Goal: Task Accomplishment & Management: Manage account settings

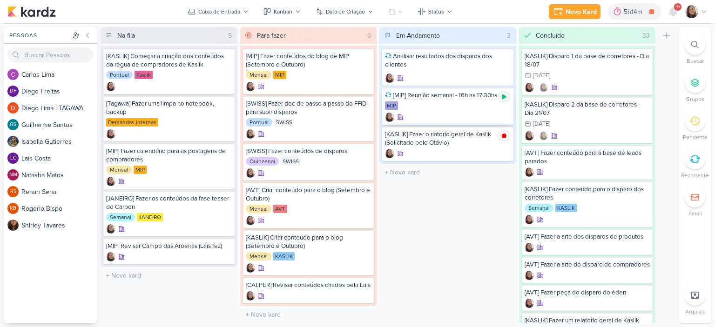
scroll to position [7, 0]
click at [505, 97] on icon at bounding box center [504, 97] width 5 height 5
click at [702, 11] on icon at bounding box center [704, 11] width 7 height 7
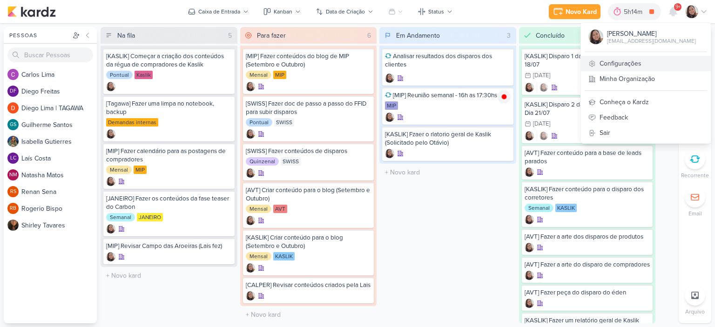
click at [609, 60] on link "Configurações" at bounding box center [646, 63] width 130 height 15
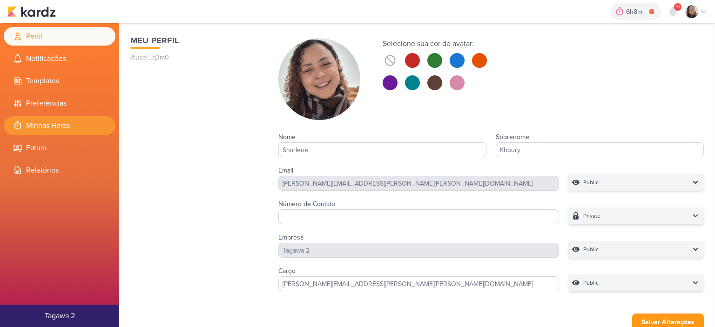
click at [39, 124] on li "Minhas Horas" at bounding box center [60, 125] width 112 height 19
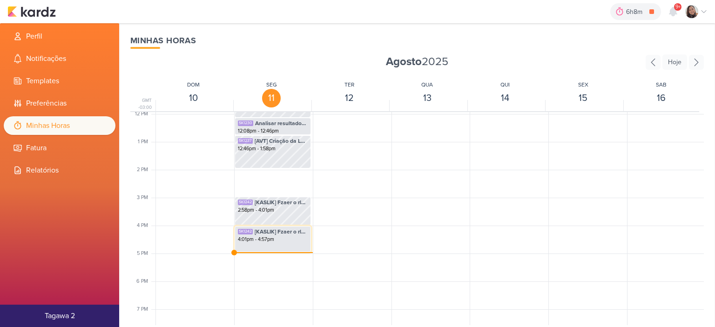
scroll to position [360, 0]
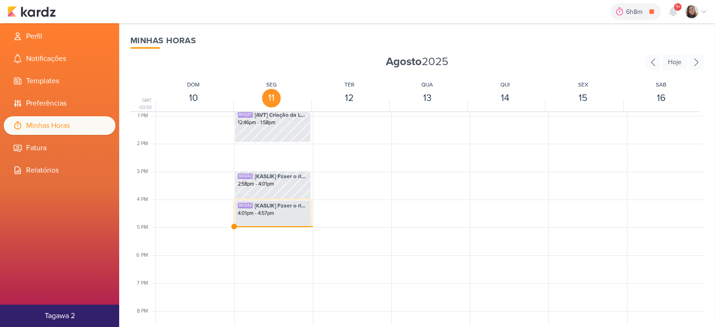
click at [262, 216] on div "4:01pm - 4:57pm" at bounding box center [273, 213] width 70 height 7
select select "pm"
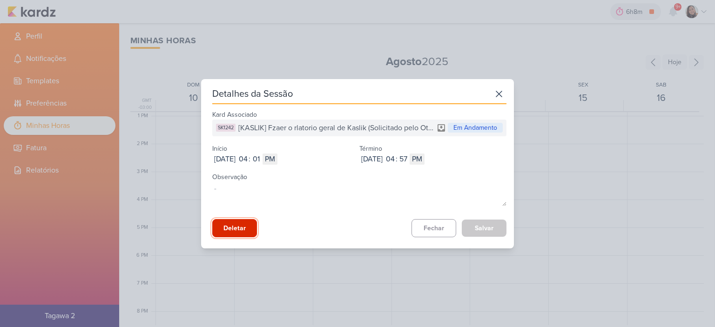
click at [238, 228] on button "Deletar" at bounding box center [234, 228] width 45 height 18
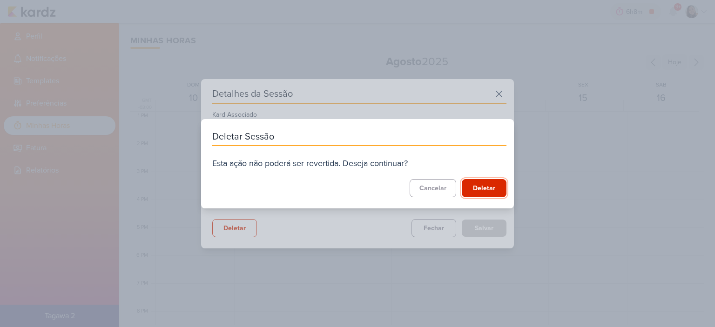
click at [481, 187] on button "Deletar" at bounding box center [484, 188] width 45 height 18
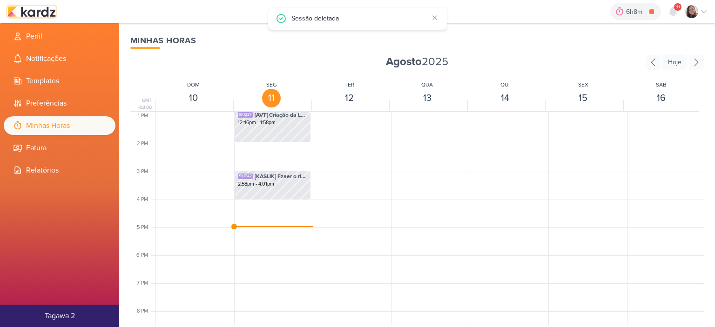
click at [42, 6] on img at bounding box center [31, 11] width 48 height 11
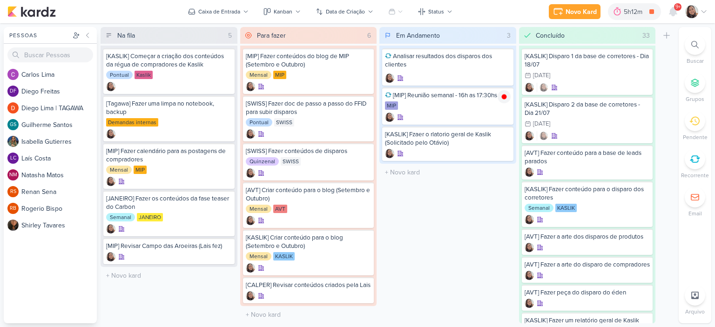
click at [708, 9] on div "Novo Kard Ctrl + k 5h12m [MIP] Reunião semanal - 16h as 17:30hs 0h0m Hoje 5h12m…" at bounding box center [357, 11] width 715 height 23
click at [708, 10] on icon at bounding box center [704, 11] width 7 height 7
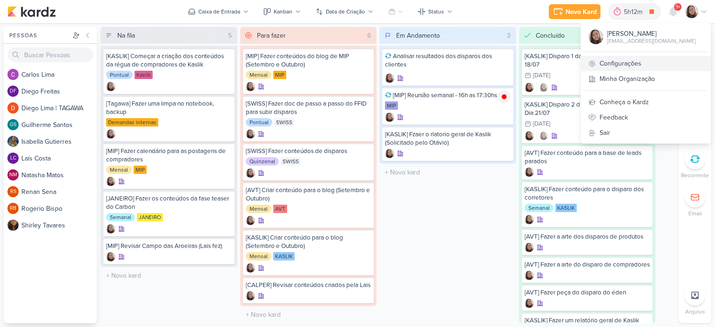
click at [627, 66] on link "Configurações" at bounding box center [646, 63] width 130 height 15
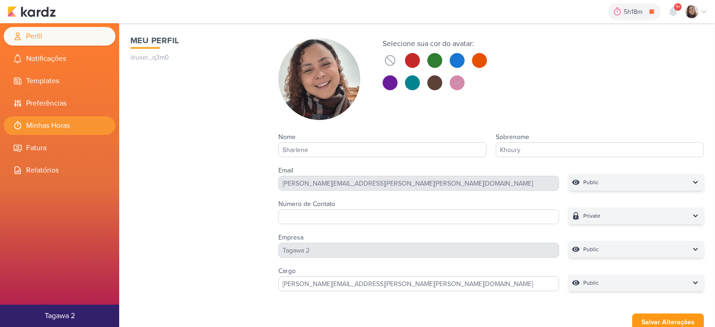
click at [75, 128] on li "Minhas Horas" at bounding box center [60, 125] width 112 height 19
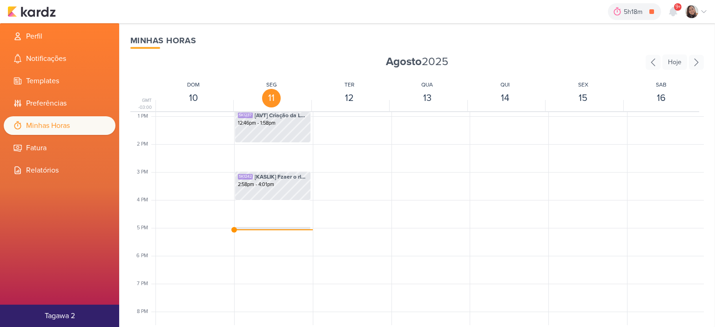
scroll to position [360, 0]
click at [281, 231] on div "SK1230 Analisar resultados dos disparos dos clientes 12:08pm - 12:46pm SK1237 […" at bounding box center [272, 88] width 77 height 671
click at [281, 228] on span "[MIP] Reunião semanal - 16h as 17:30hs" at bounding box center [281, 232] width 53 height 8
click at [279, 228] on span "[MIP] Reunião semanal - 16h as 17:30hs" at bounding box center [281, 232] width 53 height 8
select select "pm"
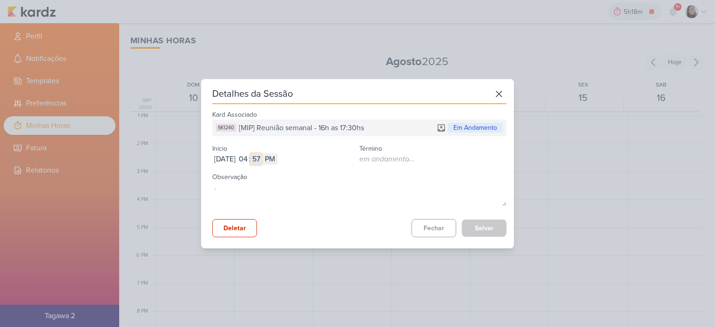
click at [262, 159] on input "57" at bounding box center [256, 159] width 11 height 11
type input "00"
click at [467, 225] on button "Salvar" at bounding box center [484, 228] width 45 height 17
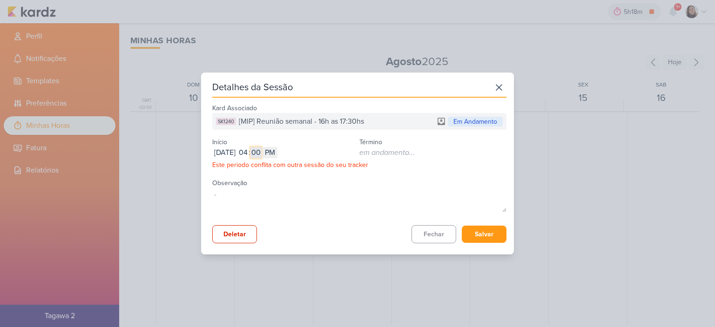
click at [262, 153] on input "00" at bounding box center [256, 152] width 11 height 11
type input "01"
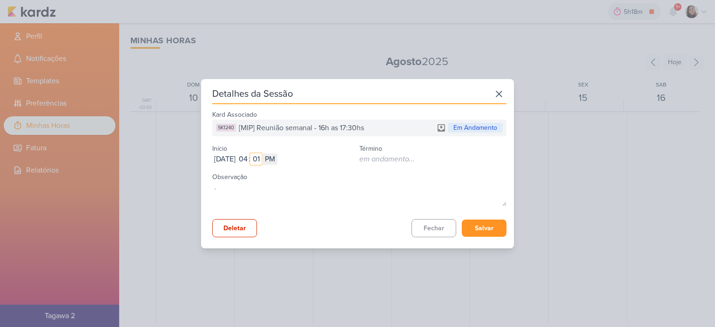
type input "01"
click at [468, 225] on button "Salvar" at bounding box center [484, 228] width 45 height 17
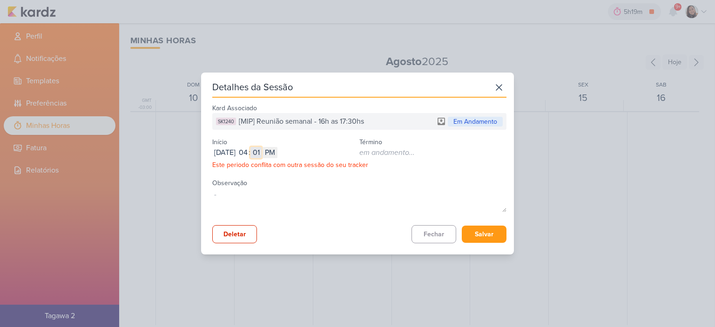
click at [262, 153] on input "01" at bounding box center [256, 152] width 11 height 11
click at [262, 152] on input "01" at bounding box center [256, 152] width 11 height 11
type input "02"
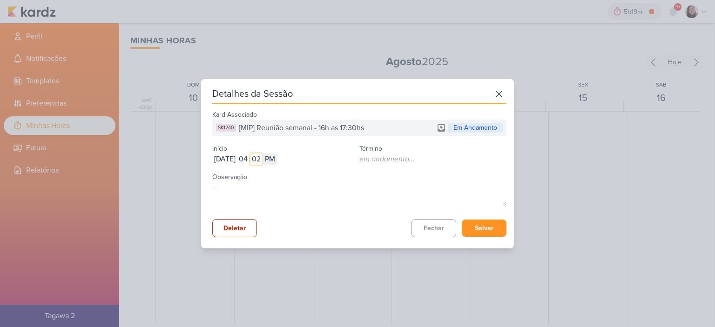
type input "02"
click at [483, 227] on button "Salvar" at bounding box center [484, 228] width 45 height 17
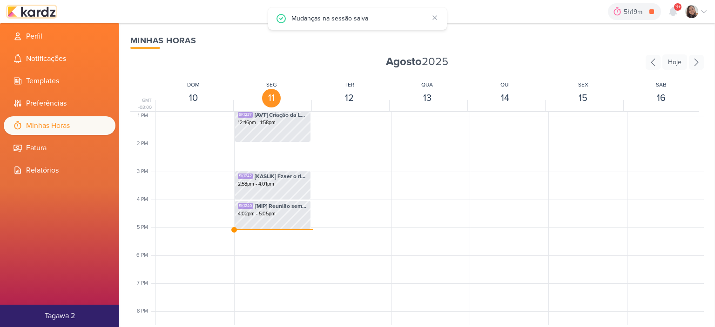
click at [39, 10] on img at bounding box center [31, 11] width 48 height 11
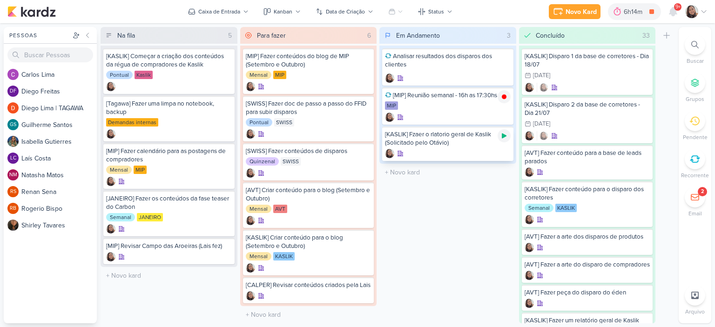
click at [503, 140] on div at bounding box center [504, 135] width 13 height 13
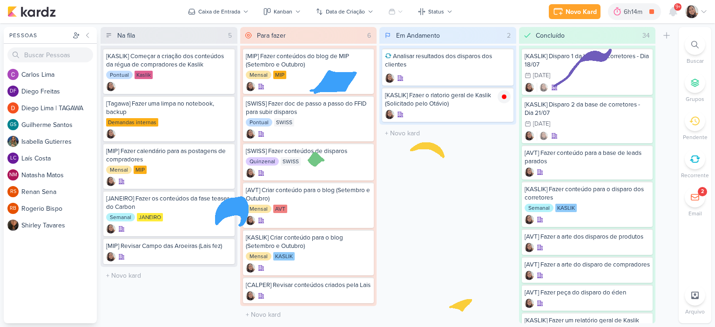
click at [704, 13] on icon at bounding box center [704, 11] width 7 height 7
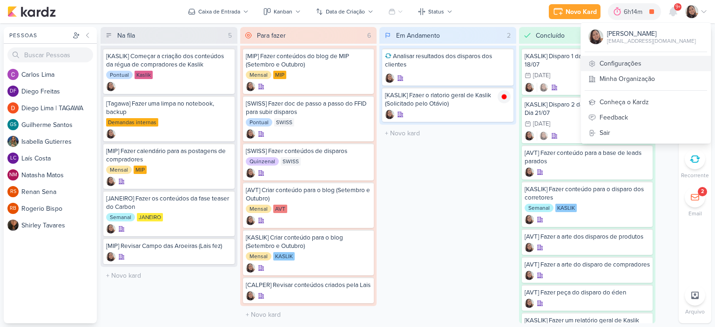
click at [637, 63] on link "Configurações" at bounding box center [646, 63] width 130 height 15
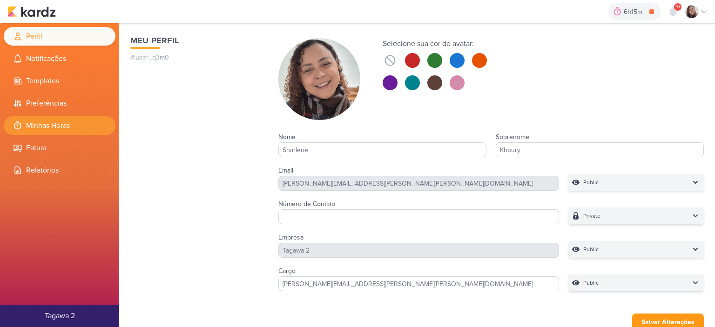
click at [80, 128] on li "Minhas Horas" at bounding box center [60, 125] width 112 height 19
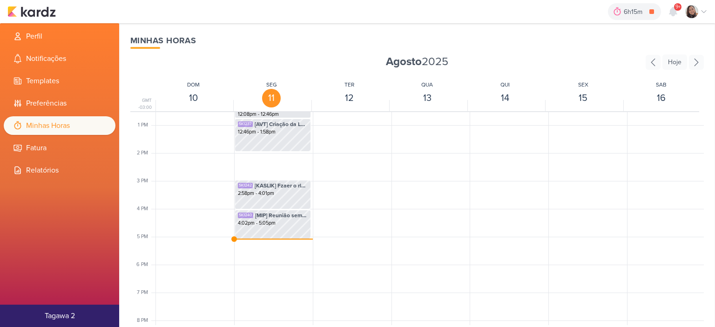
scroll to position [360, 0]
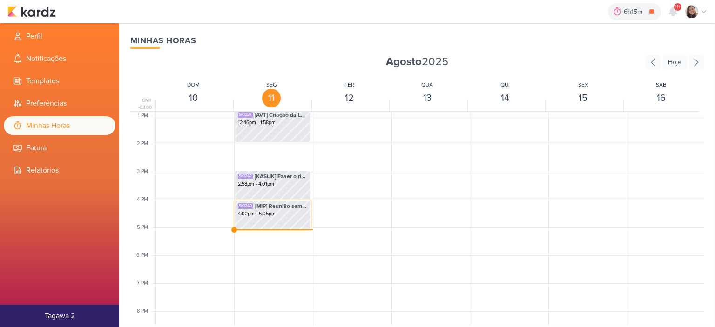
click at [274, 225] on div "SK1240 [MIP] Reunião semanal - 16h as 17:30hs 4:02pm - 5:05pm" at bounding box center [273, 215] width 76 height 29
select select "pm"
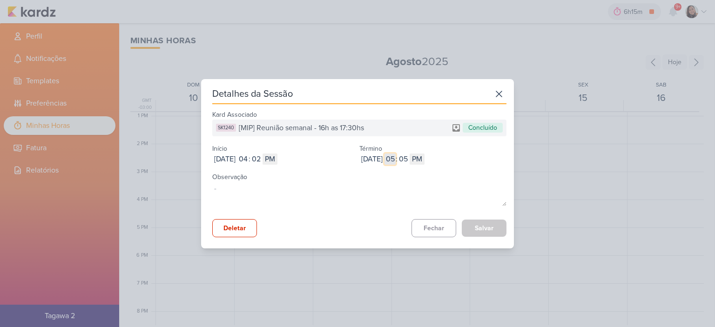
click at [396, 156] on input "05" at bounding box center [390, 159] width 11 height 11
type input "04"
click at [409, 160] on input "05" at bounding box center [403, 159] width 11 height 11
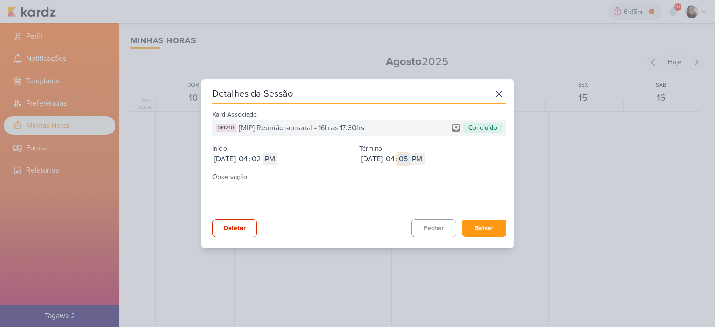
click at [409, 160] on input "05" at bounding box center [403, 159] width 11 height 11
type input "56"
click at [473, 227] on button "Salvar" at bounding box center [484, 228] width 45 height 17
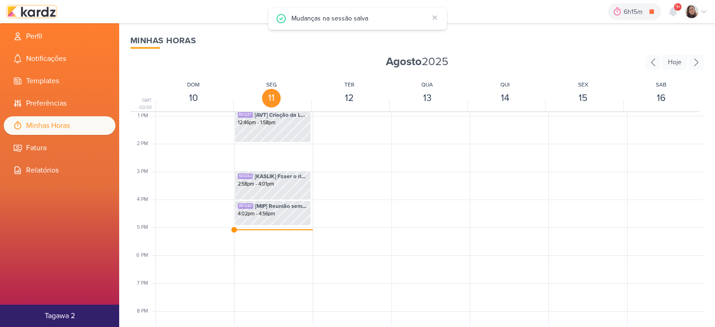
click at [26, 16] on img at bounding box center [31, 11] width 48 height 11
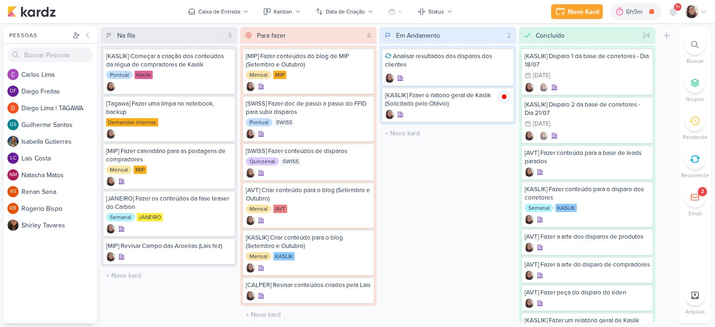
click at [706, 17] on div at bounding box center [697, 11] width 22 height 13
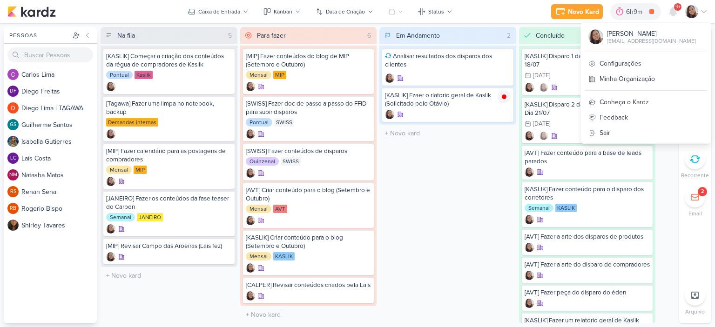
click at [608, 51] on div "[PERSON_NAME] [EMAIL_ADDRESS][DOMAIN_NAME] Configurações Minha Organização Conh…" at bounding box center [646, 83] width 131 height 122
click at [607, 57] on link "Configurações" at bounding box center [646, 63] width 130 height 15
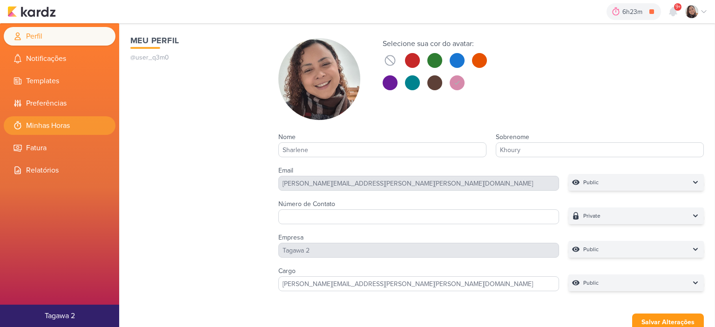
click at [91, 129] on li "Minhas Horas" at bounding box center [60, 125] width 112 height 19
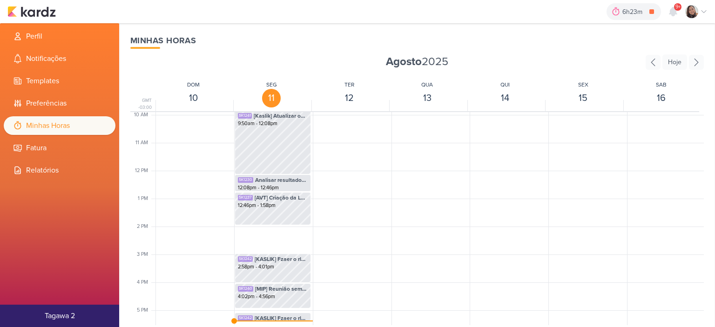
scroll to position [360, 0]
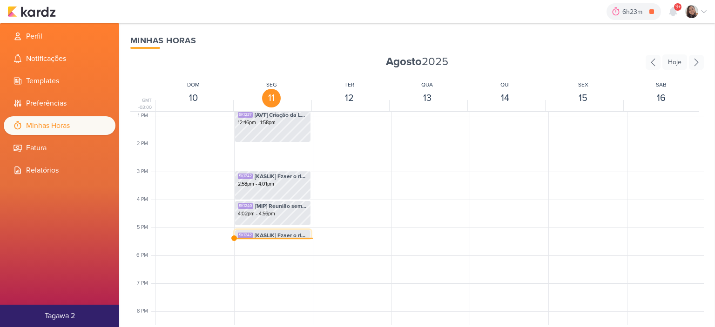
click at [279, 234] on span "[KASLIK] Fzaer o rlatorio geral de Kaslik (Solicitado pelo Otávio)" at bounding box center [281, 235] width 53 height 8
select select "pm"
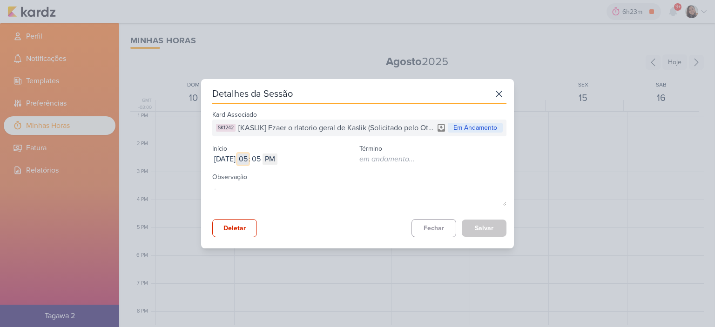
click at [249, 156] on input "05" at bounding box center [243, 159] width 11 height 11
type input "04"
click at [262, 157] on input "05" at bounding box center [256, 159] width 11 height 11
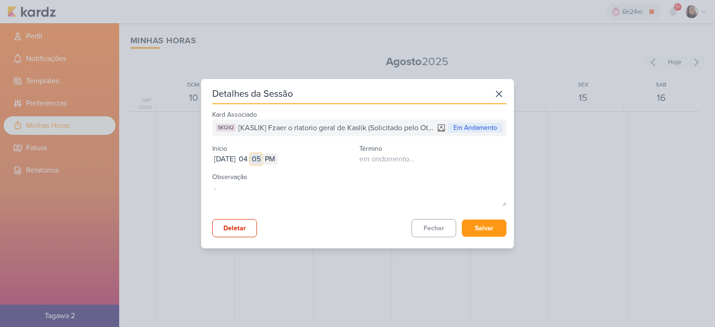
click at [262, 157] on input "05" at bounding box center [256, 159] width 11 height 11
type input "56"
click at [486, 232] on button "Salvar" at bounding box center [484, 228] width 45 height 17
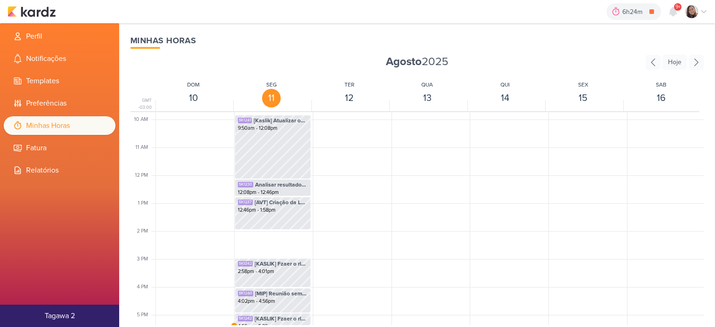
scroll to position [220, 0]
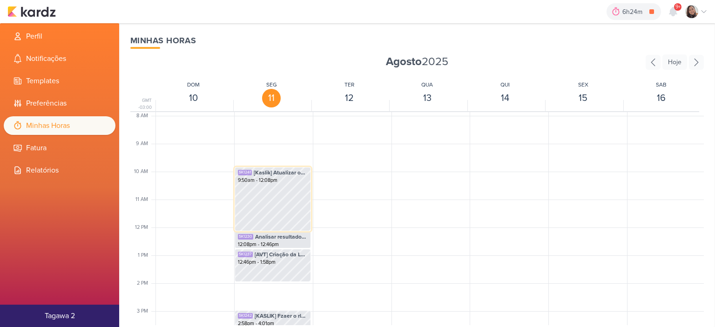
click at [267, 198] on div "SK1241 [Kaslik] Atualizar os dados no relatório dos disparos de Kaslik - Até 12…" at bounding box center [273, 199] width 76 height 64
select select "pm"
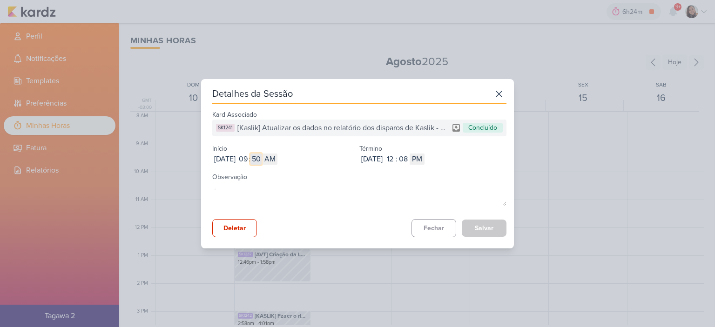
click at [262, 158] on input "50" at bounding box center [256, 159] width 11 height 11
type input "48"
click at [482, 228] on button "Salvar" at bounding box center [484, 228] width 45 height 17
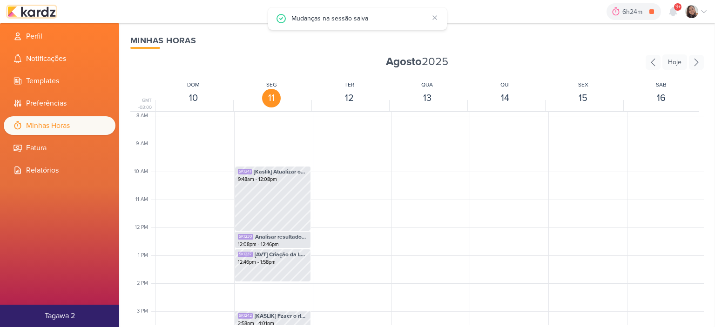
click at [26, 8] on img at bounding box center [31, 11] width 48 height 11
